Goal: Check status: Check status

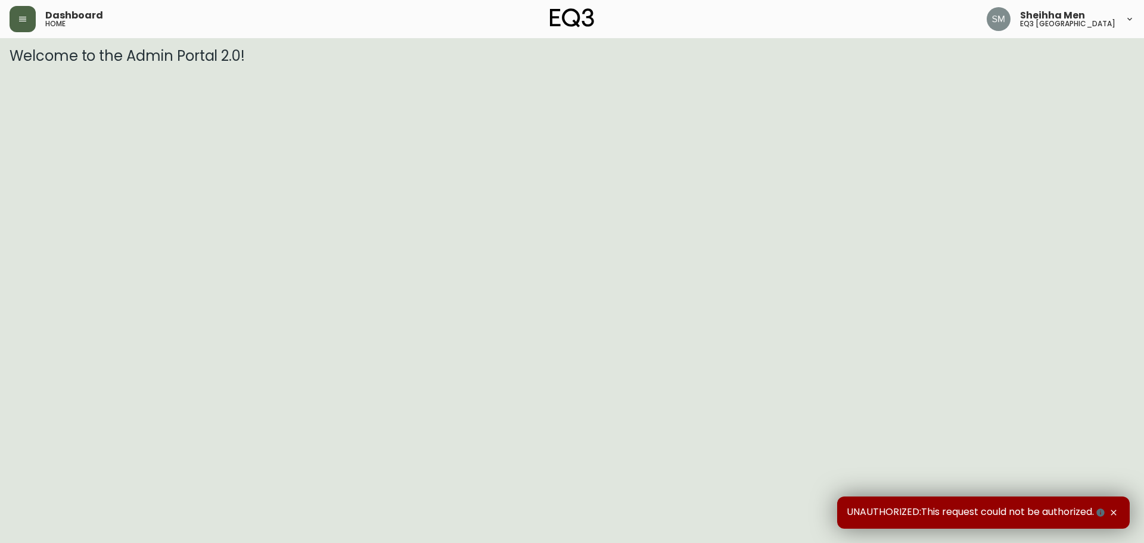
click at [24, 17] on icon "button" at bounding box center [22, 19] width 7 height 5
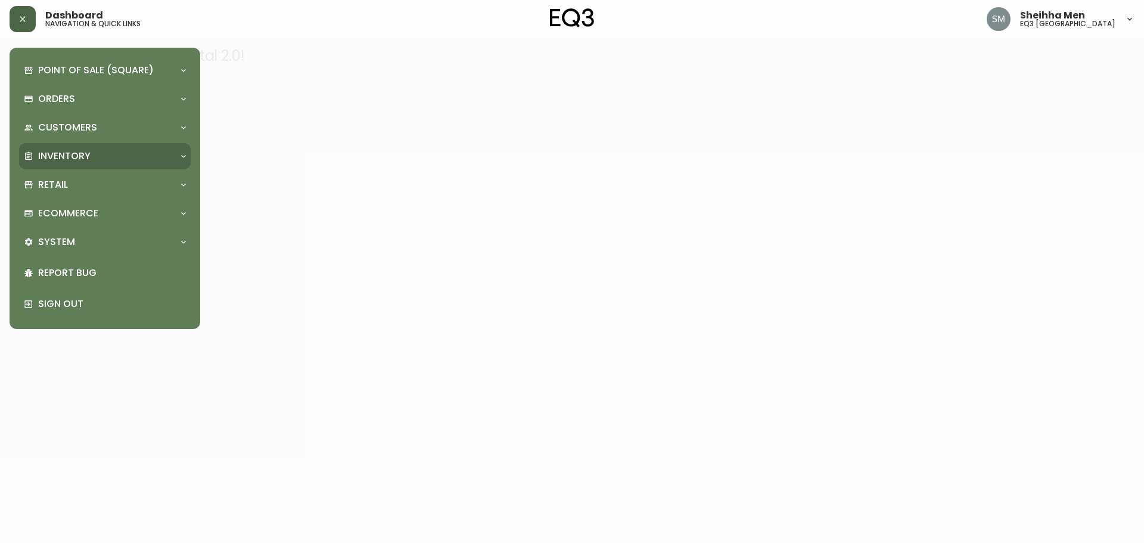
click at [83, 150] on p "Inventory" at bounding box center [64, 156] width 52 height 13
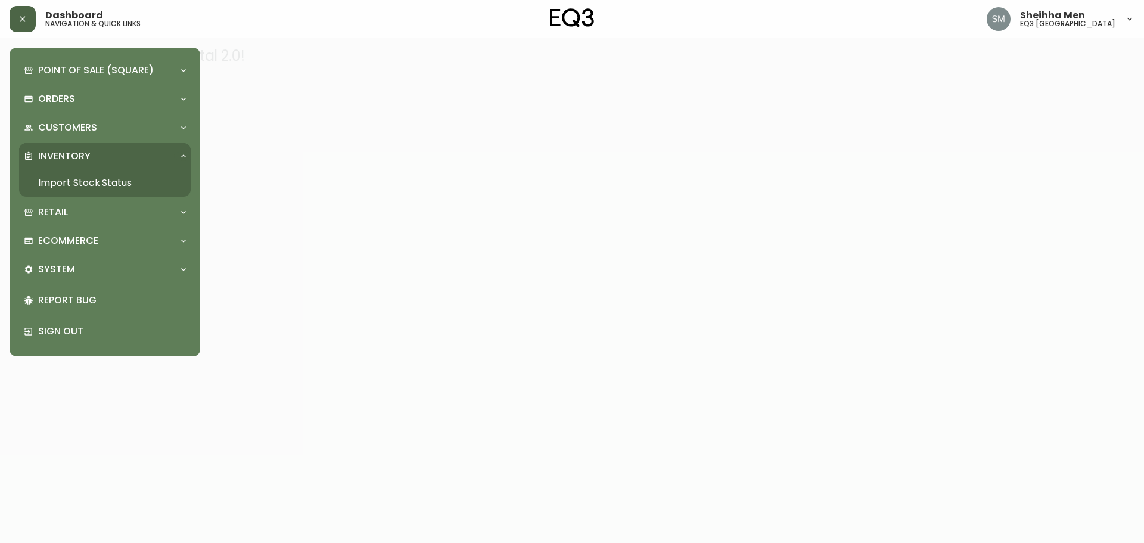
click at [95, 177] on link "Import Stock Status" at bounding box center [105, 182] width 172 height 27
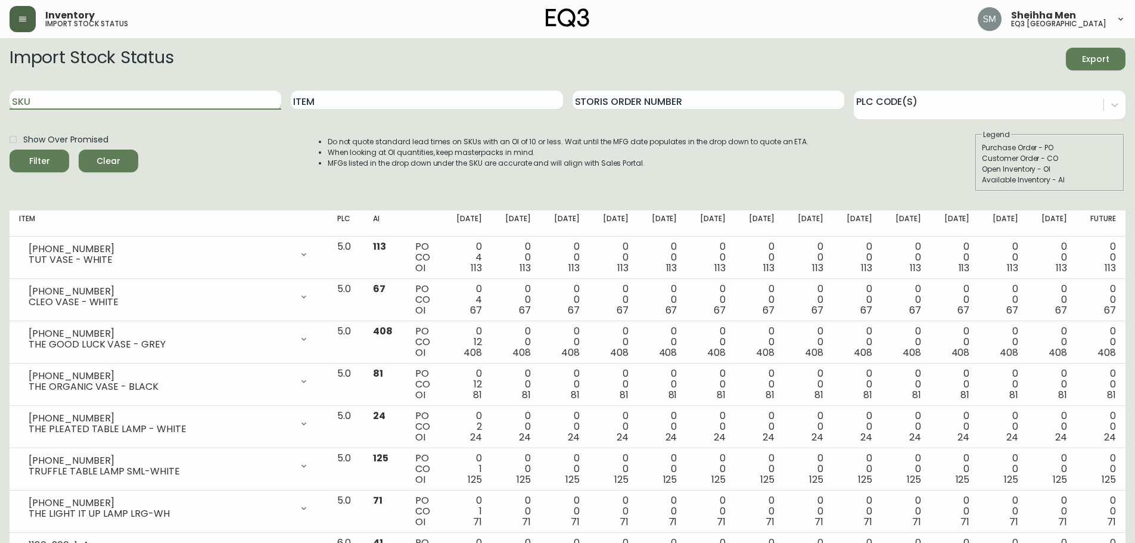
click at [130, 102] on input "SKU" at bounding box center [146, 100] width 272 height 19
paste input "[PHONE_NUMBER]"
type input "[PHONE_NUMBER]"
click at [10, 150] on button "Filter" at bounding box center [40, 161] width 60 height 23
